Goal: Information Seeking & Learning: Learn about a topic

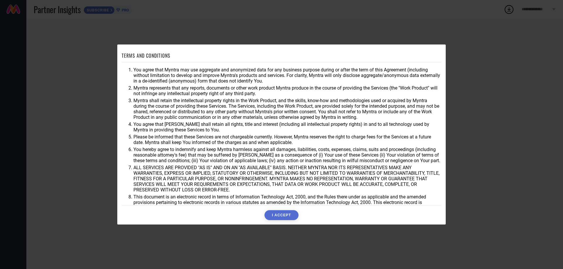
click at [285, 212] on button "I ACCEPT" at bounding box center [281, 216] width 34 height 10
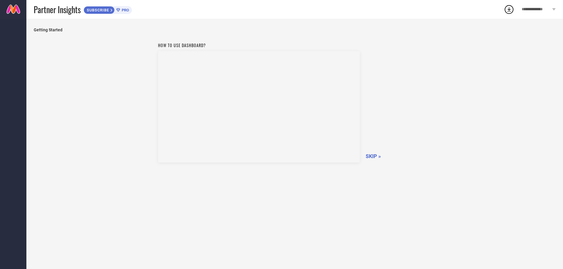
click at [369, 154] on span "SKIP »" at bounding box center [373, 156] width 15 height 6
click at [369, 154] on div "Loading..." at bounding box center [294, 144] width 537 height 251
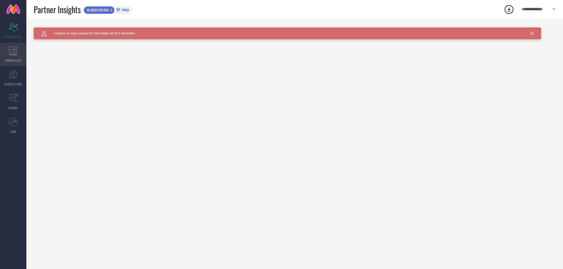
click at [7, 54] on div "WORKSPACE" at bounding box center [13, 54] width 26 height 23
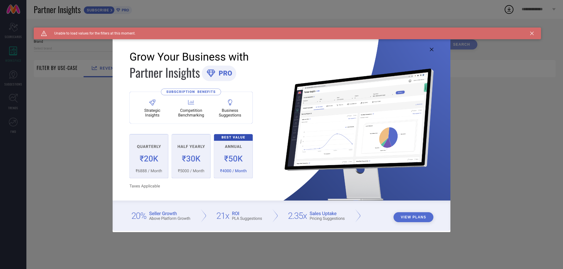
type input "1 STOP FASHION"
type input "All"
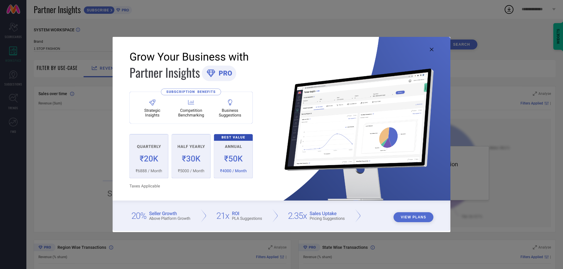
click at [431, 49] on icon at bounding box center [432, 50] width 4 height 4
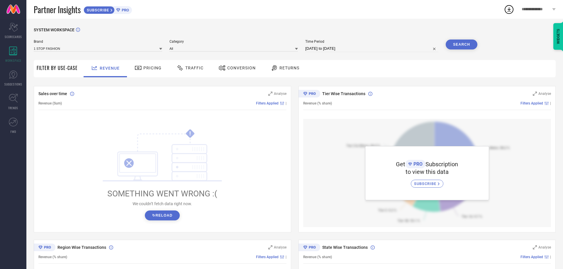
click at [148, 215] on button "↻ Reload" at bounding box center [162, 216] width 35 height 10
click at [150, 215] on button "↻ Reload" at bounding box center [162, 216] width 35 height 10
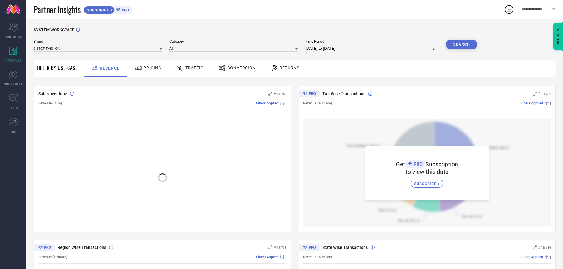
click at [150, 215] on div at bounding box center [162, 175] width 248 height 112
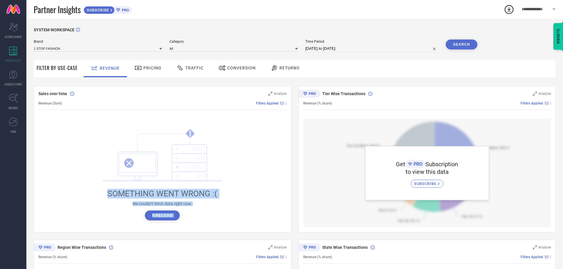
click at [150, 215] on button "↻ Reload" at bounding box center [162, 216] width 35 height 10
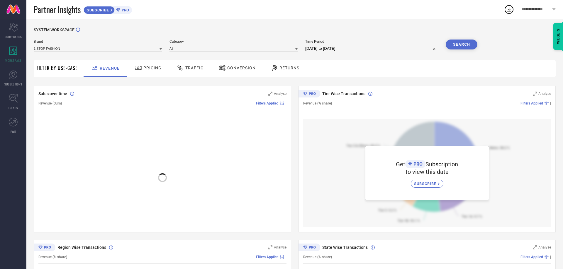
click at [150, 215] on div at bounding box center [162, 175] width 248 height 112
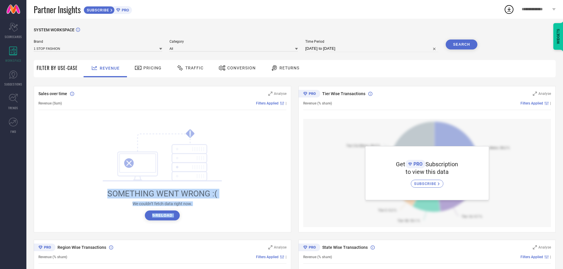
click at [151, 214] on button "↻ Reload" at bounding box center [162, 216] width 35 height 10
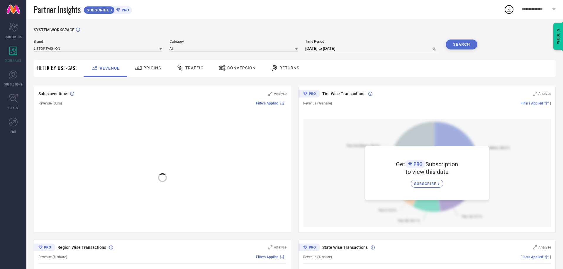
click at [151, 214] on div at bounding box center [162, 175] width 248 height 112
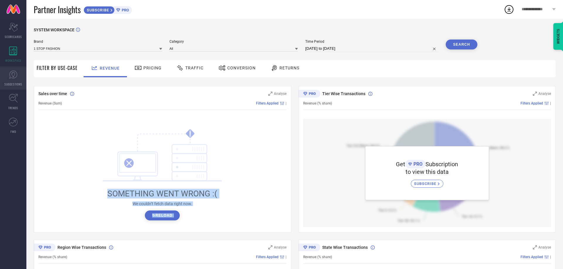
click at [18, 84] on span "SUGGESTIONS" at bounding box center [13, 84] width 18 height 4
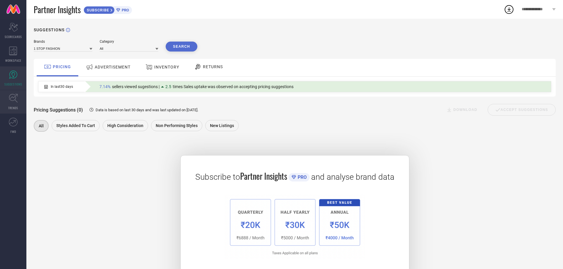
click at [21, 106] on link "TRENDS" at bounding box center [13, 101] width 26 height 23
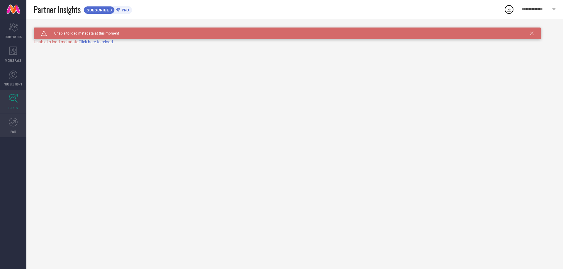
click at [10, 128] on link "FWD" at bounding box center [13, 125] width 26 height 23
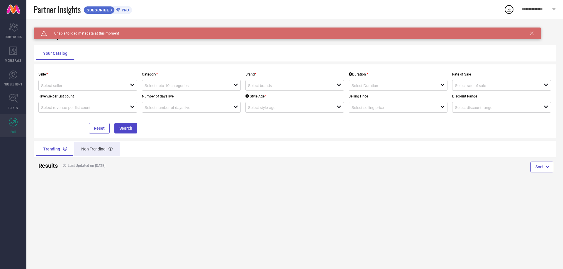
click at [87, 147] on div "Non Trending" at bounding box center [96, 149] width 45 height 14
click at [58, 151] on div "Trending" at bounding box center [54, 149] width 37 height 14
click at [16, 26] on icon "Scorecard" at bounding box center [13, 27] width 9 height 9
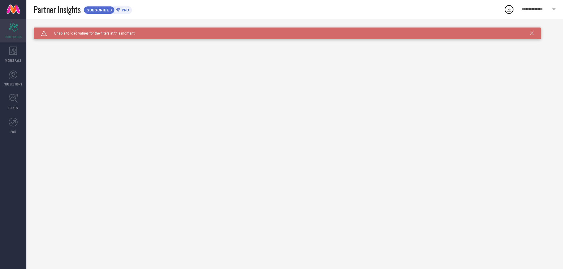
click at [0, 31] on div "Scorecard SCORECARDS" at bounding box center [13, 30] width 26 height 23
click at [513, 11] on circle at bounding box center [509, 10] width 8 height 8
click at [513, 54] on span "View All Downloads" at bounding box center [510, 54] width 30 height 5
